Goal: Task Accomplishment & Management: Manage account settings

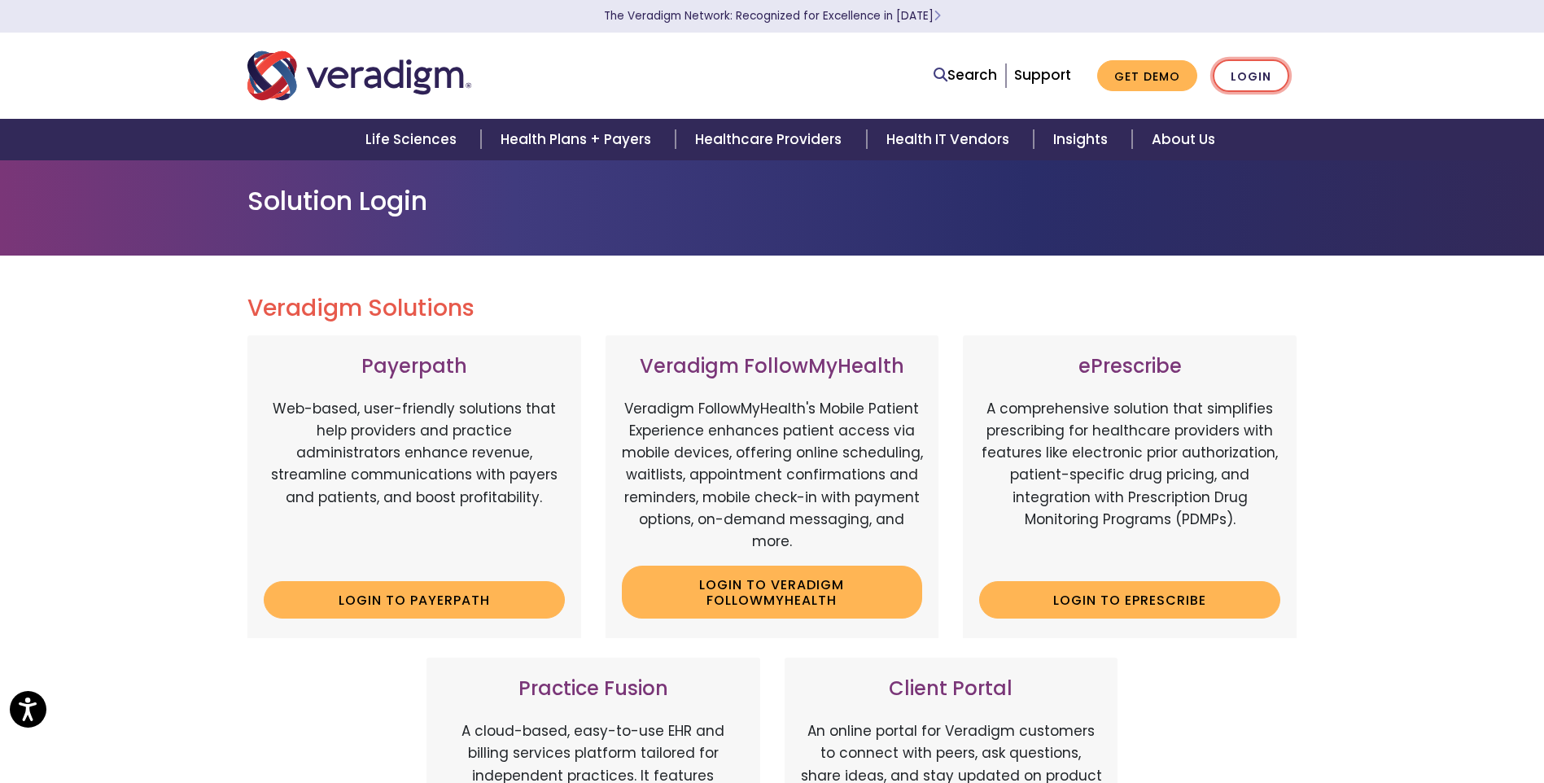
click at [1246, 75] on link "Login" at bounding box center [1251, 75] width 77 height 33
click at [1251, 77] on link "Login" at bounding box center [1251, 75] width 77 height 33
click at [1255, 80] on link "Login" at bounding box center [1251, 75] width 77 height 33
